Goal: Task Accomplishment & Management: Manage account settings

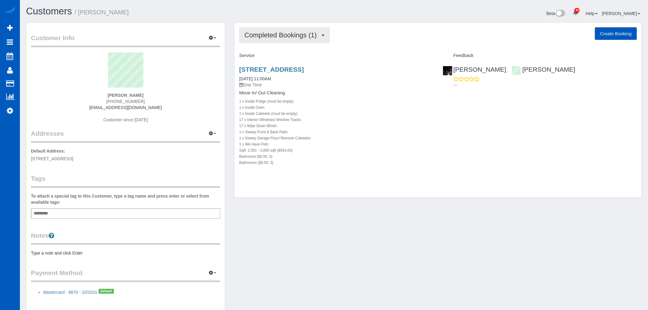
click at [268, 41] on button "Completed Bookings (1)" at bounding box center [284, 35] width 91 height 16
click at [269, 54] on link "Upcoming Bookings (0)" at bounding box center [271, 57] width 64 height 8
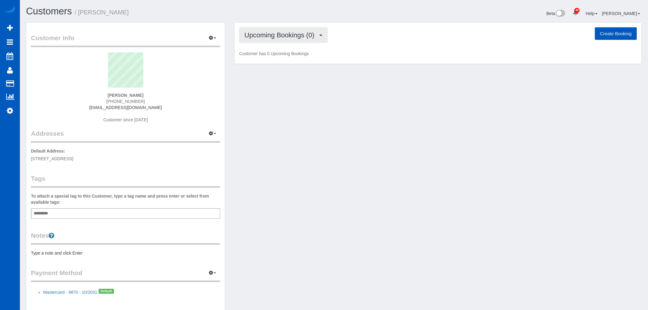
click at [265, 41] on button "Upcoming Bookings (0)" at bounding box center [283, 35] width 88 height 16
click at [265, 47] on link "Completed Bookings (1)" at bounding box center [271, 49] width 64 height 8
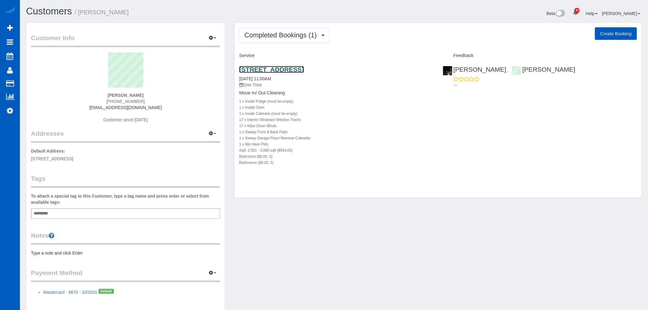
click at [270, 69] on link "[STREET_ADDRESS]" at bounding box center [271, 69] width 65 height 7
click at [262, 34] on span "Completed Bookings (1)" at bounding box center [281, 35] width 75 height 8
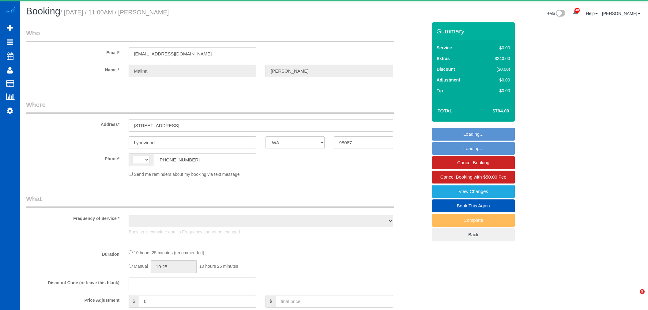
select select "WA"
select select "string:[GEOGRAPHIC_DATA]"
select select "object:1184"
select select "199"
select select "2501"
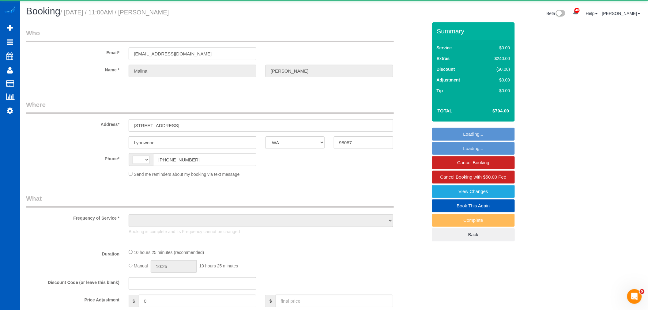
select select "3"
select select "spot1"
select select "number:10"
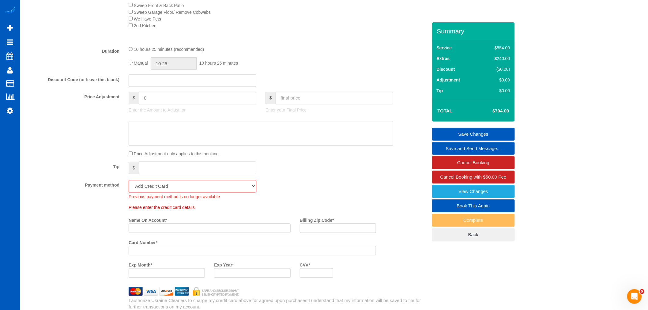
scroll to position [510, 0]
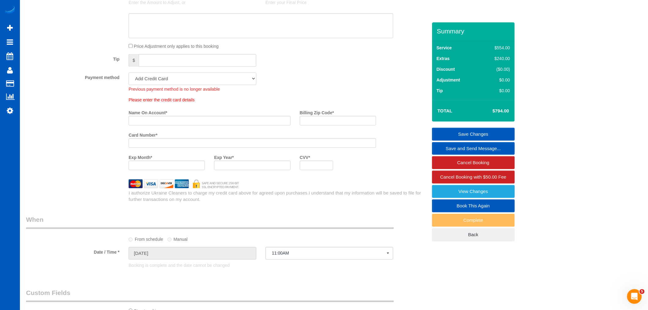
click at [179, 83] on select "Mastercard - 9870 - 10/2031 (Default) Add Credit Card ─────────────── Cash Chec…" at bounding box center [193, 78] width 128 height 13
select select "string:fspay-8600c6ef-0800-4ac6-a1a6-6579088d38bc"
click at [129, 77] on select "Mastercard - 9870 - 10/2031 (Default) Add Credit Card ─────────────── Cash Chec…" at bounding box center [193, 78] width 128 height 13
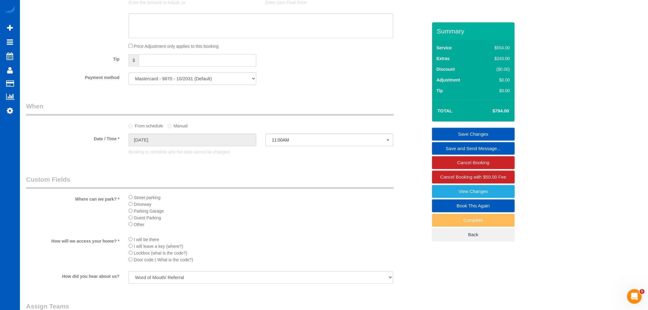
click at [463, 135] on link "Save Changes" at bounding box center [473, 134] width 83 height 13
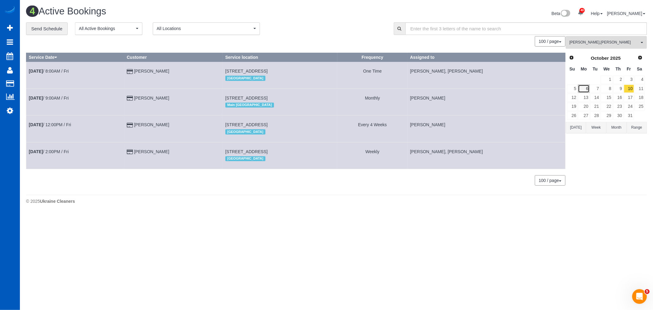
click at [584, 90] on link "6" at bounding box center [583, 88] width 11 height 8
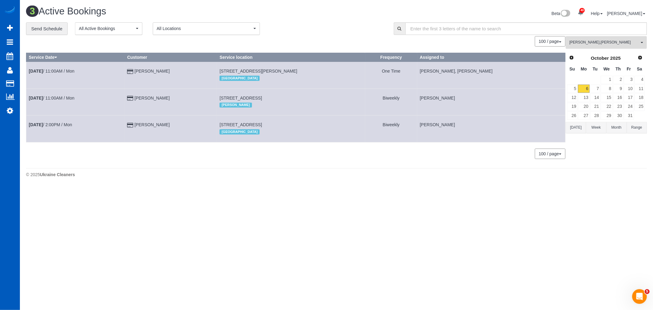
click at [586, 46] on button "Milena Kasianchyk , Raissa Radionova All Teams" at bounding box center [606, 42] width 81 height 13
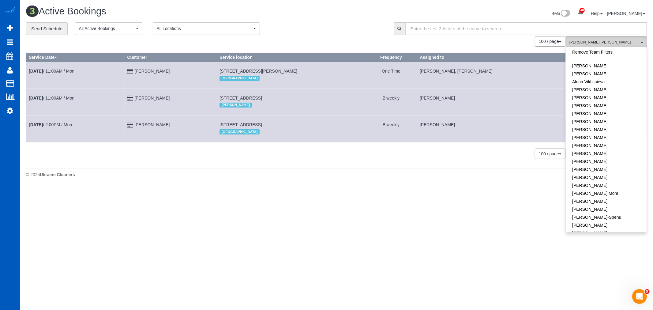
click at [593, 45] on span "Milena Kasianchyk , Raissa Radionova" at bounding box center [604, 42] width 70 height 5
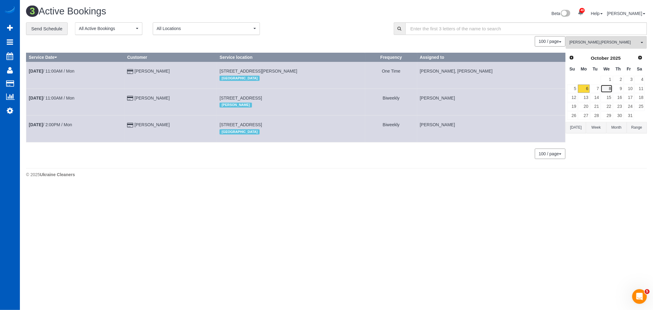
click at [601, 87] on link "8" at bounding box center [607, 88] width 12 height 8
click at [610, 39] on button "Milena Kasianchyk , Raissa Radionova All Teams" at bounding box center [606, 42] width 81 height 13
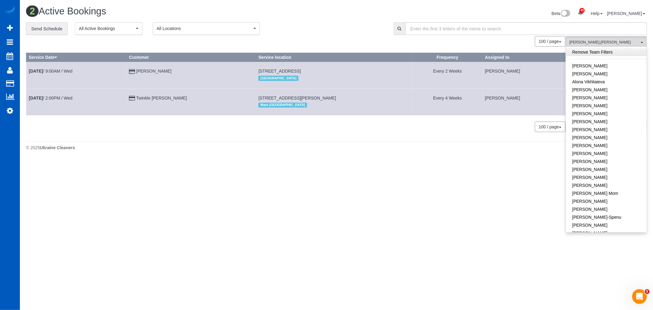
click at [599, 51] on link "Remove Team Filters" at bounding box center [606, 52] width 80 height 8
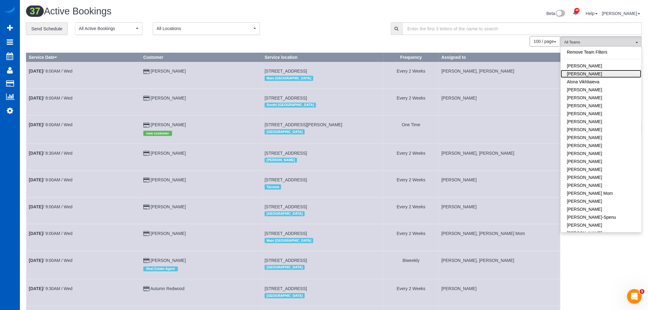
click at [596, 76] on link "Alona Tarasiuk" at bounding box center [601, 74] width 80 height 8
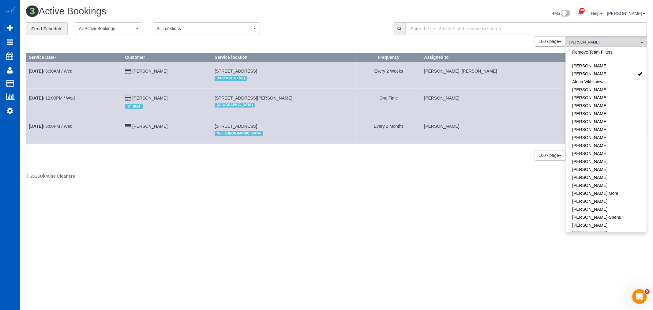
click at [461, 237] on body "40 Beta Your Notifications You have 0 alerts × You have 5 to charge for 10/04/2…" at bounding box center [326, 155] width 653 height 310
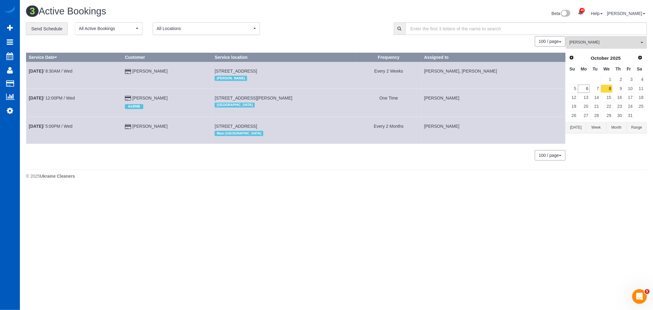
click at [509, 175] on div "© 2025 Ukraine Cleaners" at bounding box center [336, 176] width 621 height 6
